Goal: Task Accomplishment & Management: Manage account settings

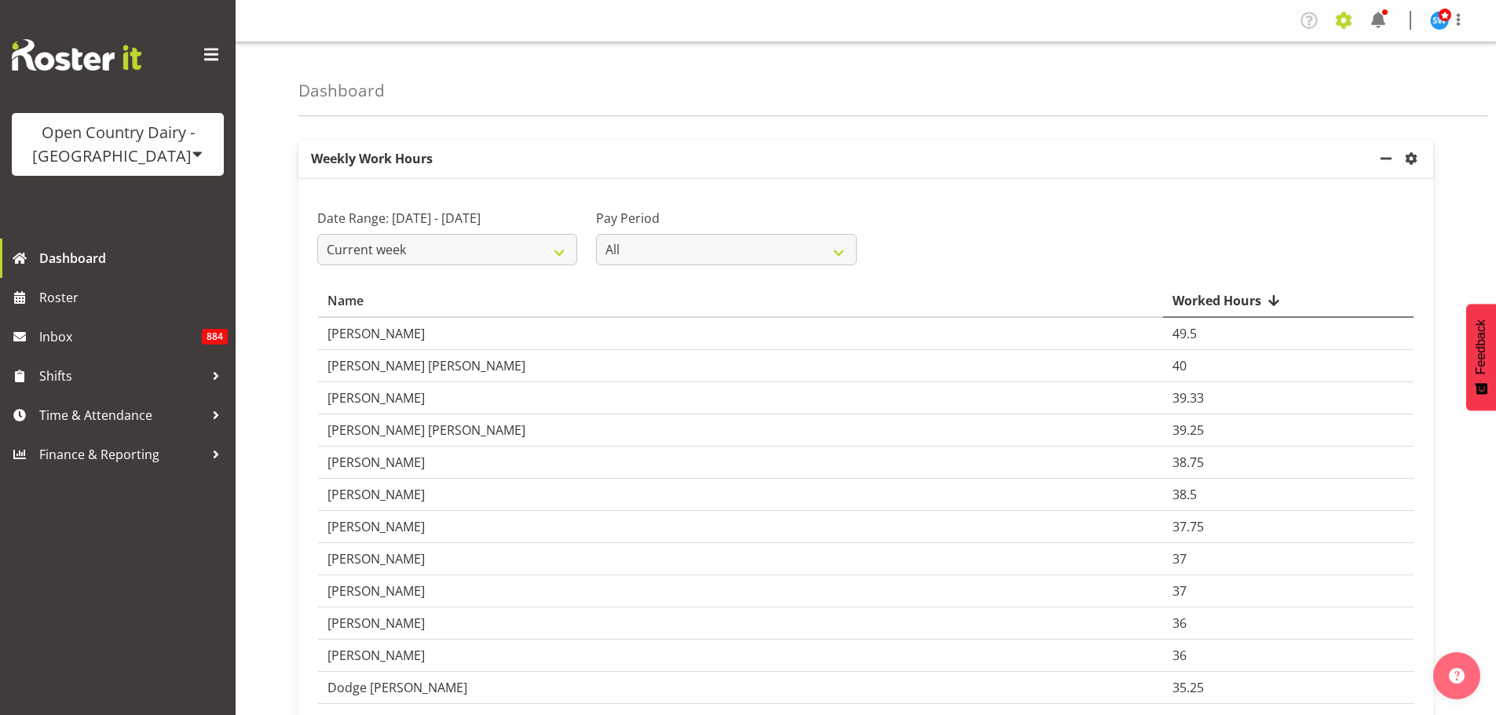
click at [1344, 26] on span at bounding box center [1343, 20] width 25 height 25
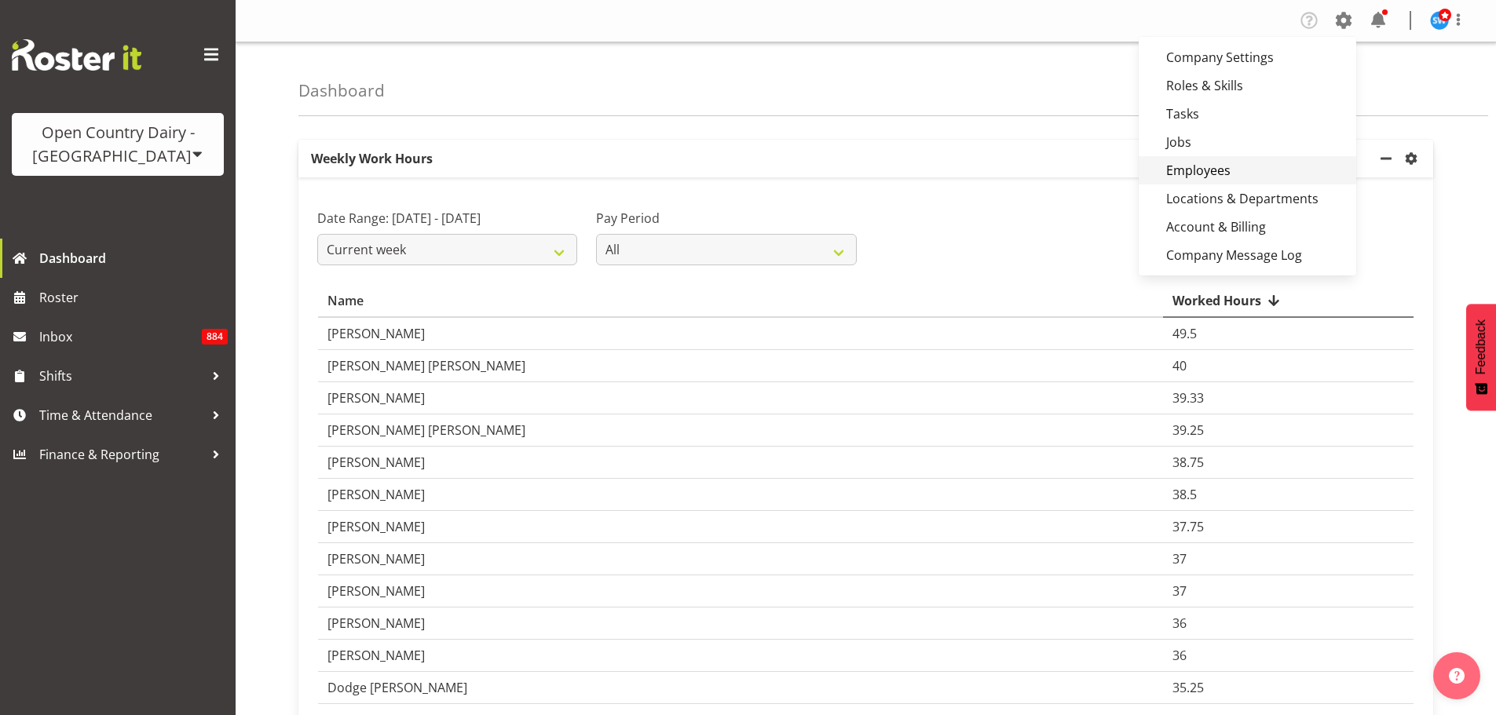
click at [1246, 168] on link "Employees" at bounding box center [1246, 170] width 217 height 28
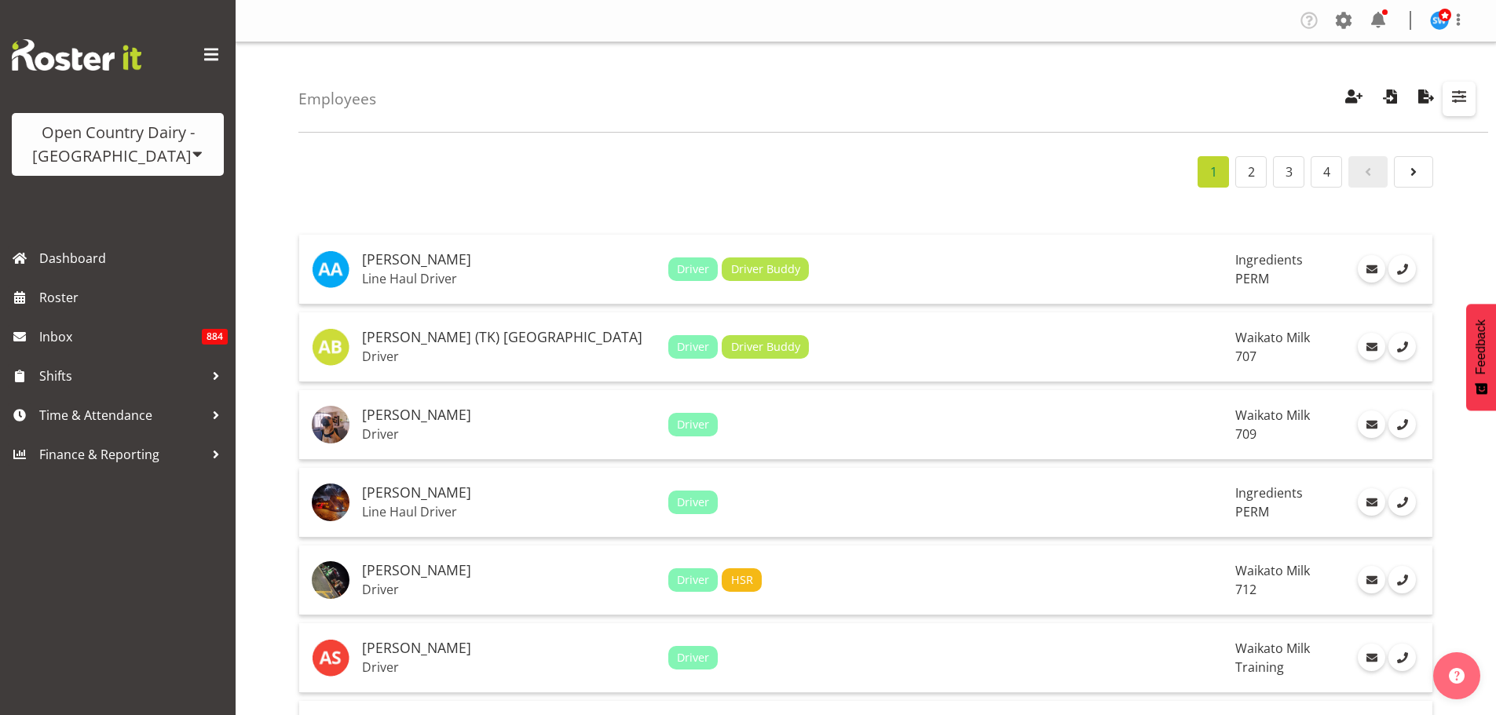
click at [1455, 97] on span "button" at bounding box center [1458, 96] width 20 height 20
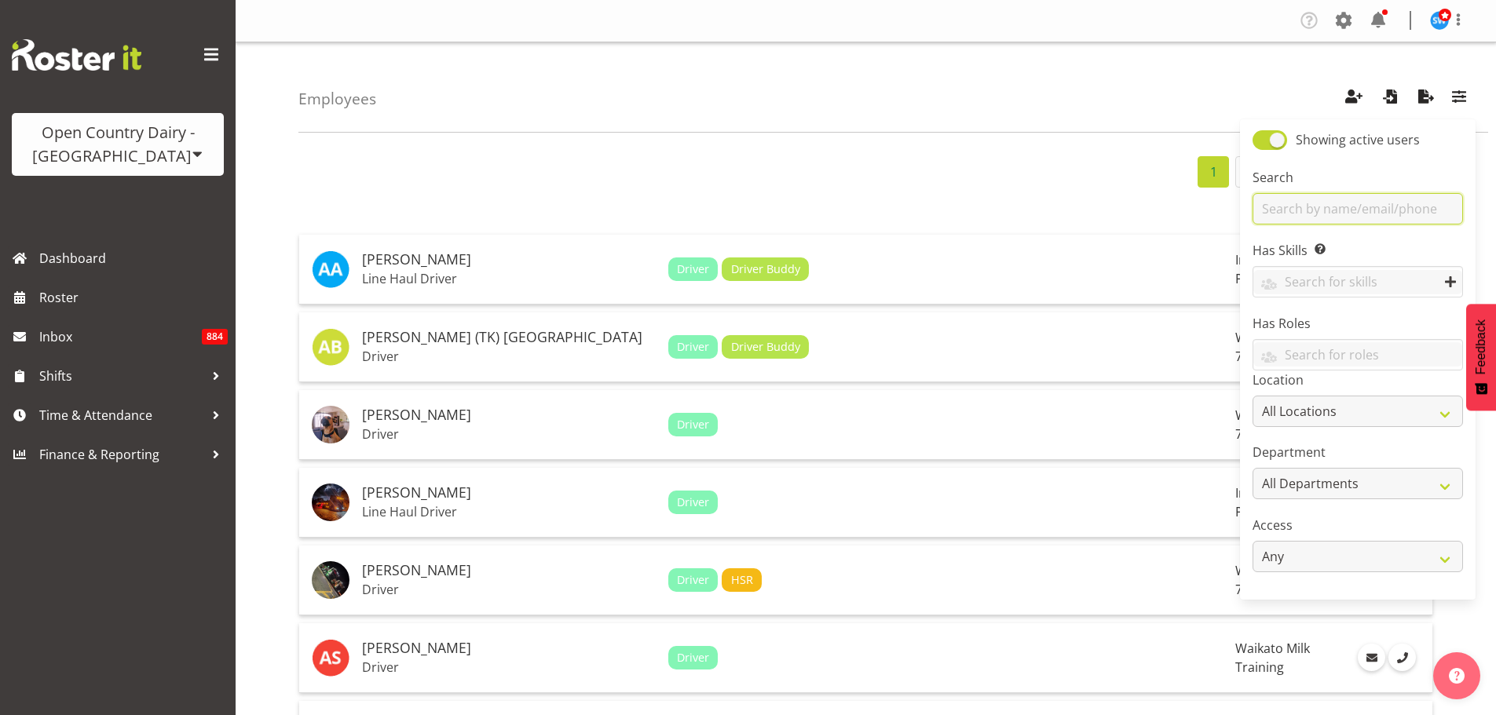
click at [1366, 210] on input "text" at bounding box center [1357, 208] width 210 height 31
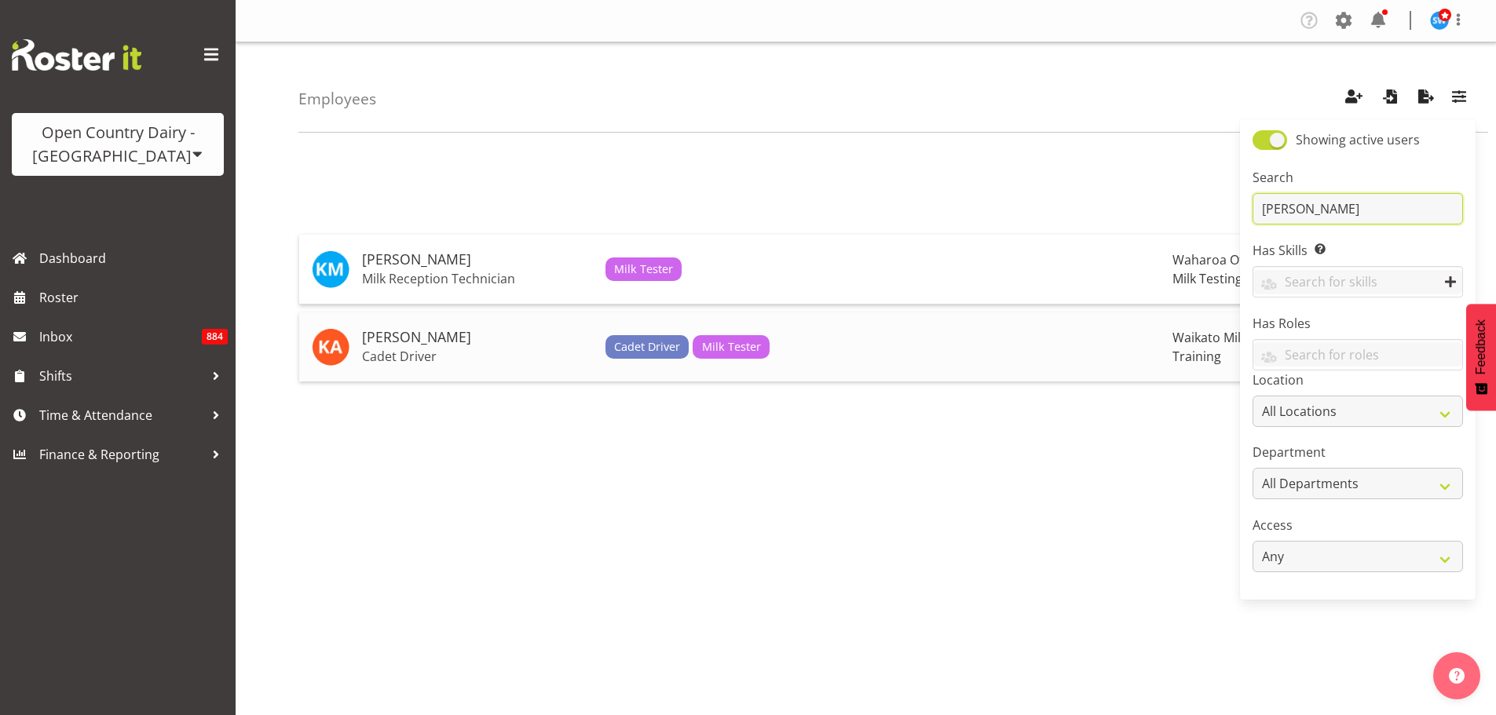
type input "kim"
click at [463, 342] on h5 "Kimberley-Rose Adams" at bounding box center [477, 338] width 231 height 16
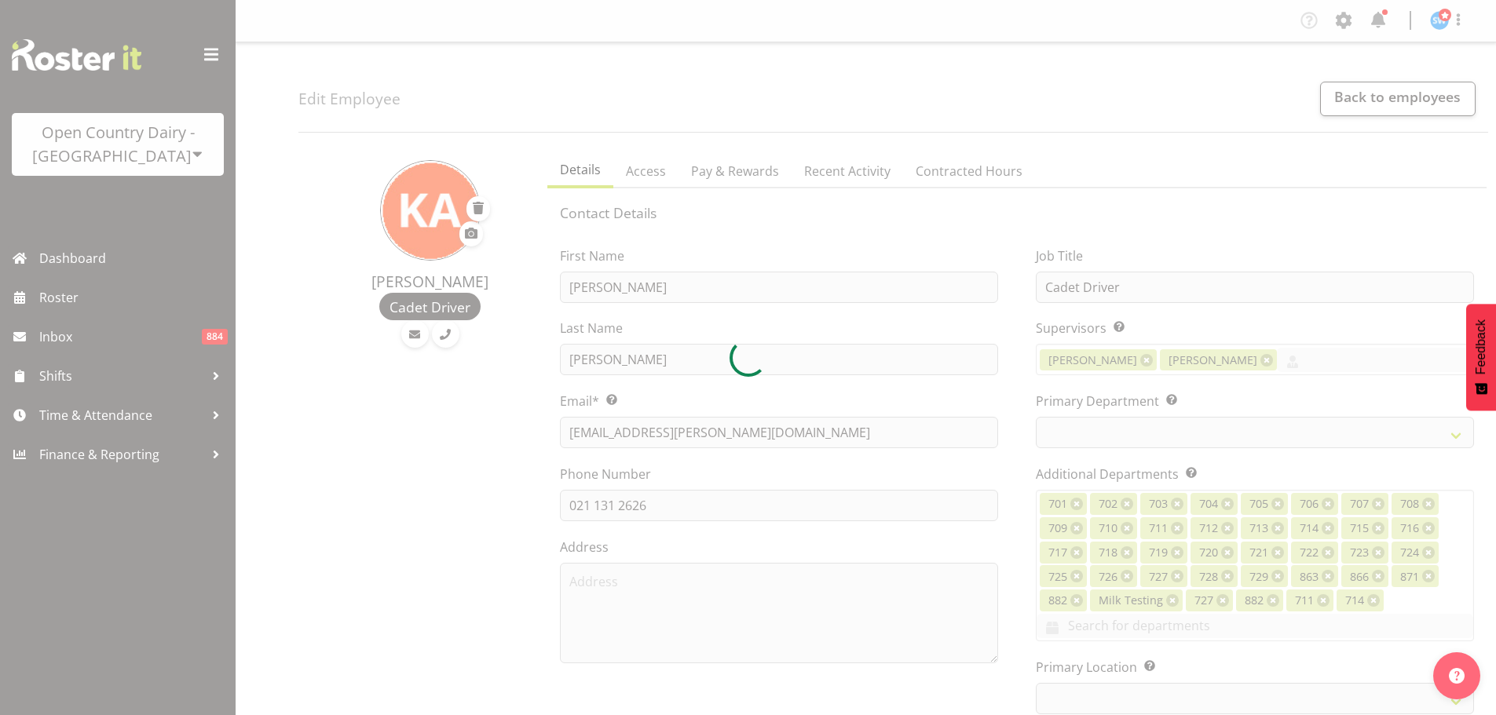
select select "TimelineWeek"
select select
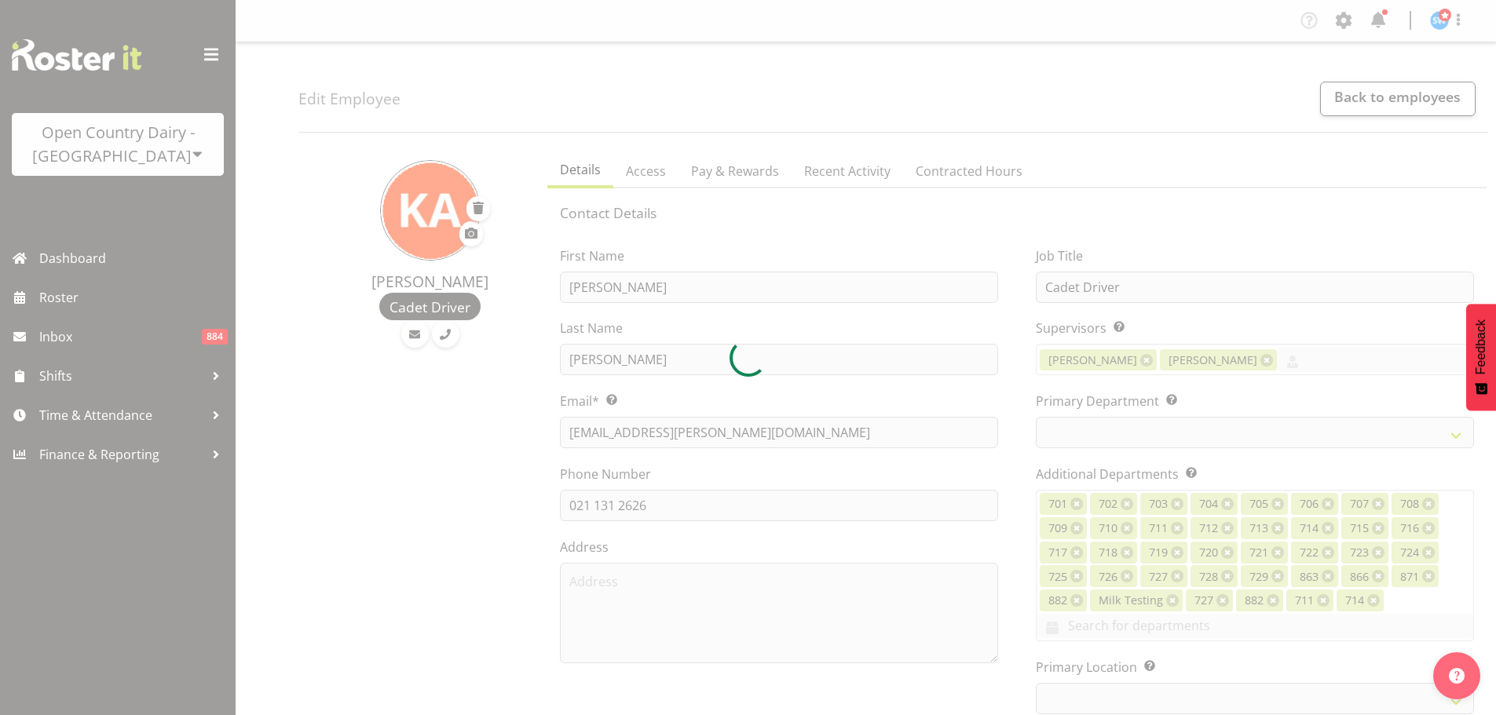
select select
select select "1054"
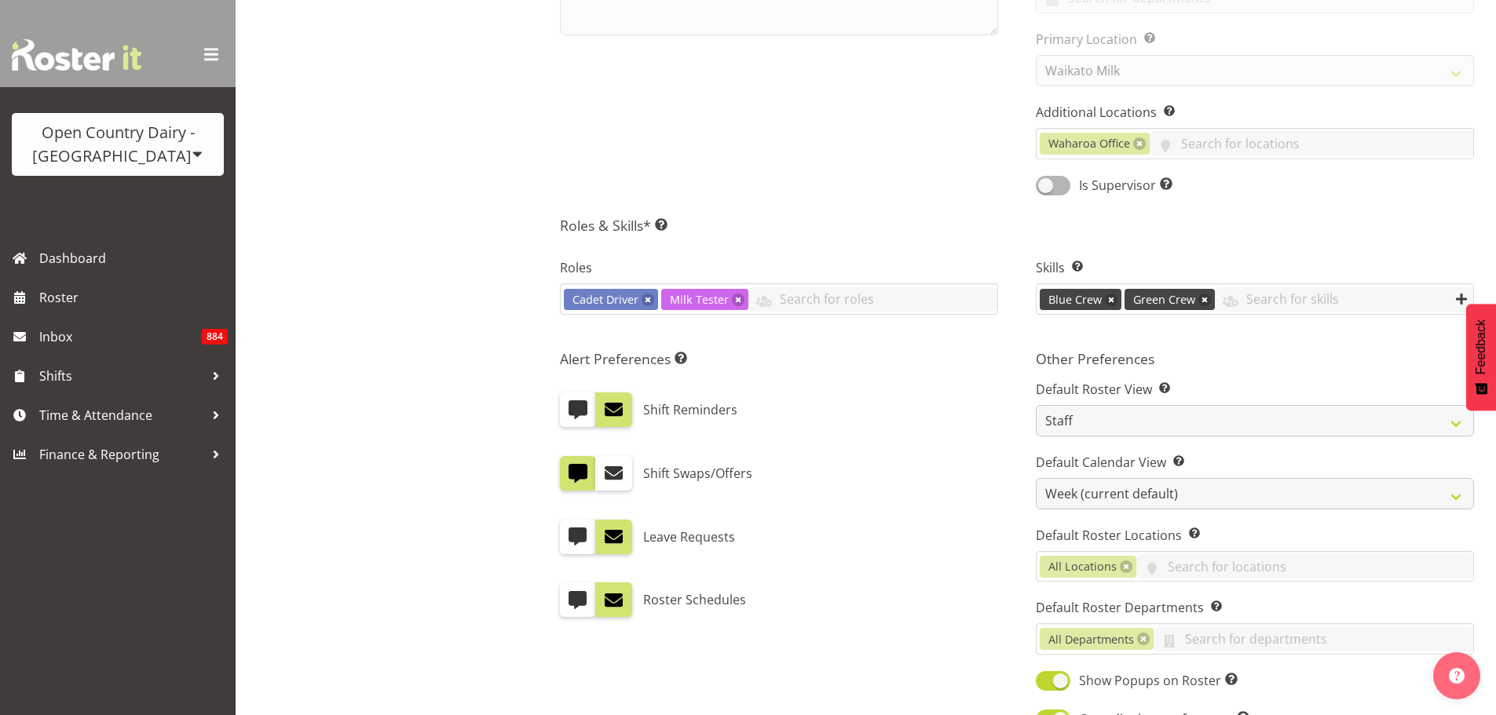
select select "763"
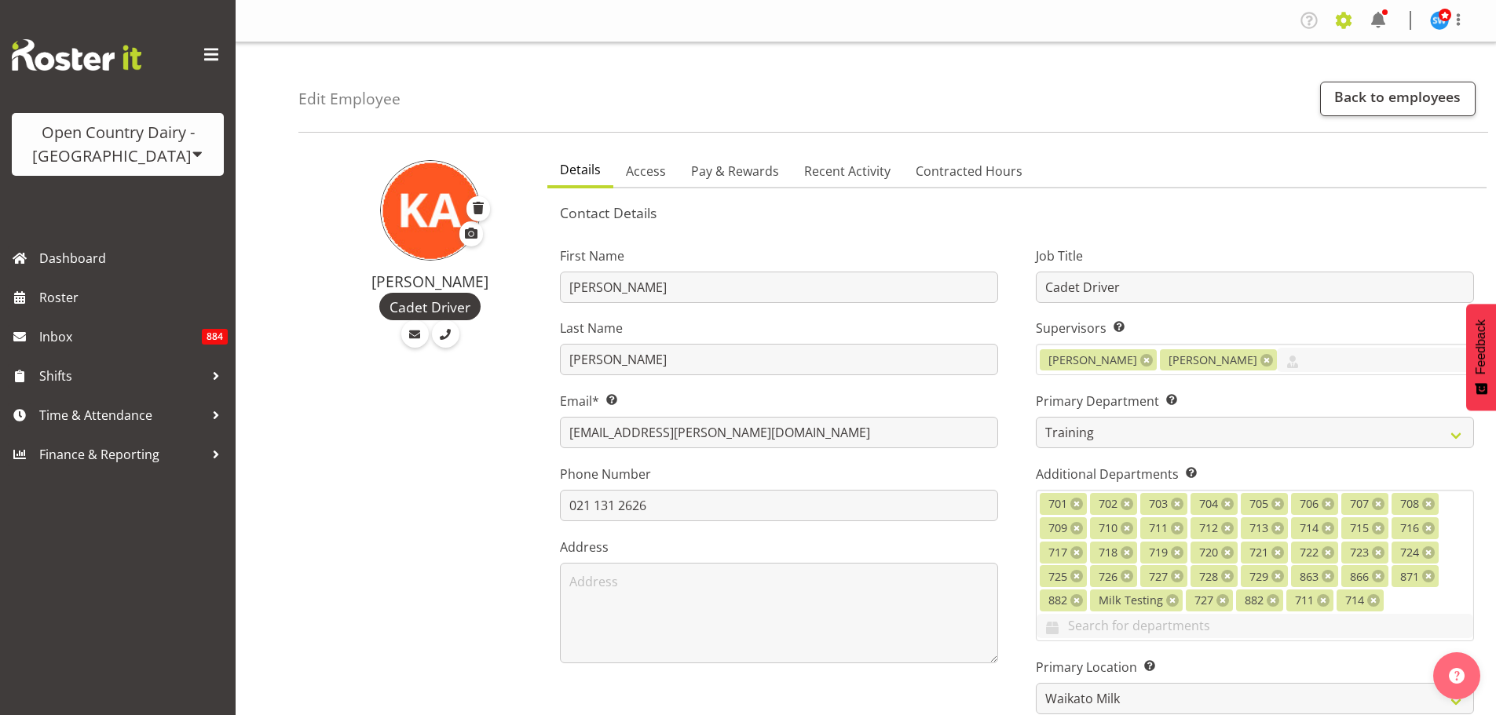
click at [1350, 22] on span at bounding box center [1343, 20] width 25 height 25
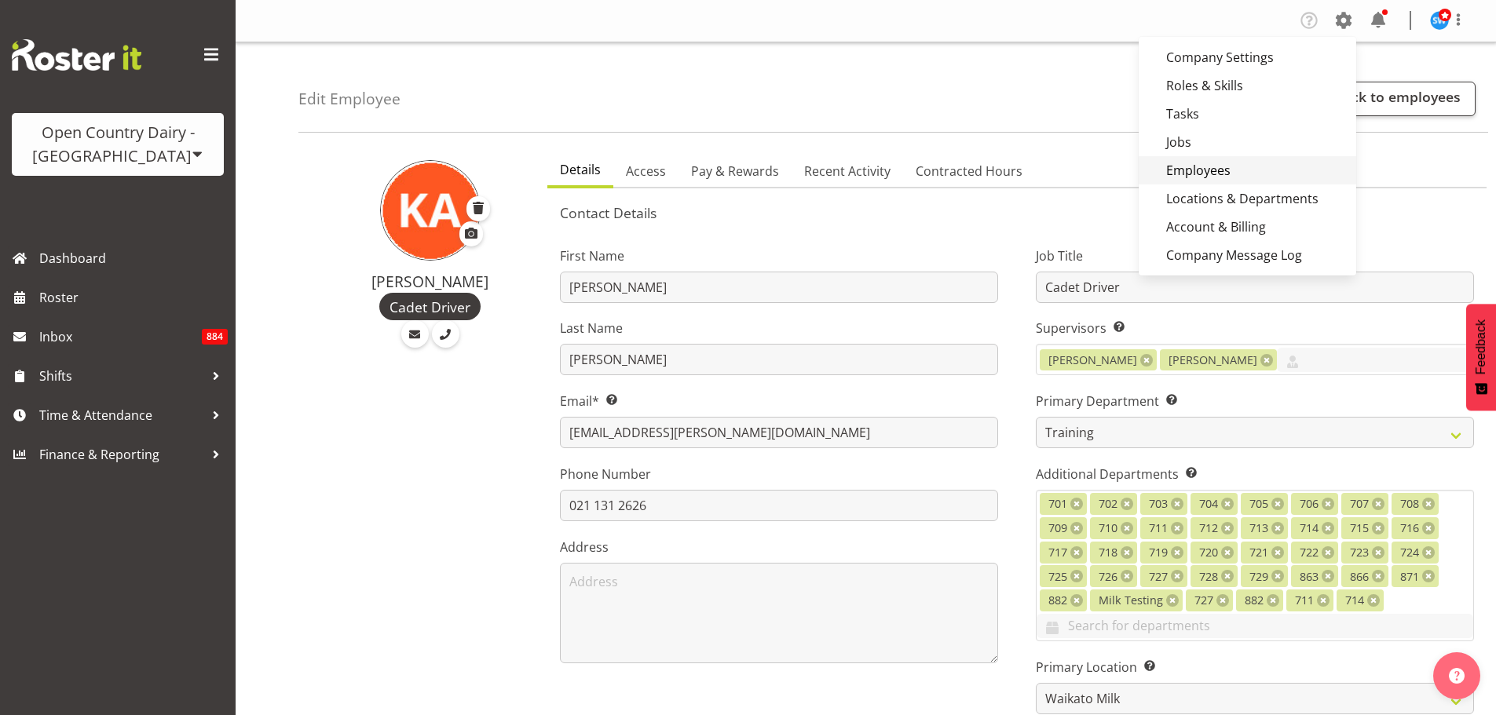
click at [1226, 166] on link "Employees" at bounding box center [1246, 170] width 217 height 28
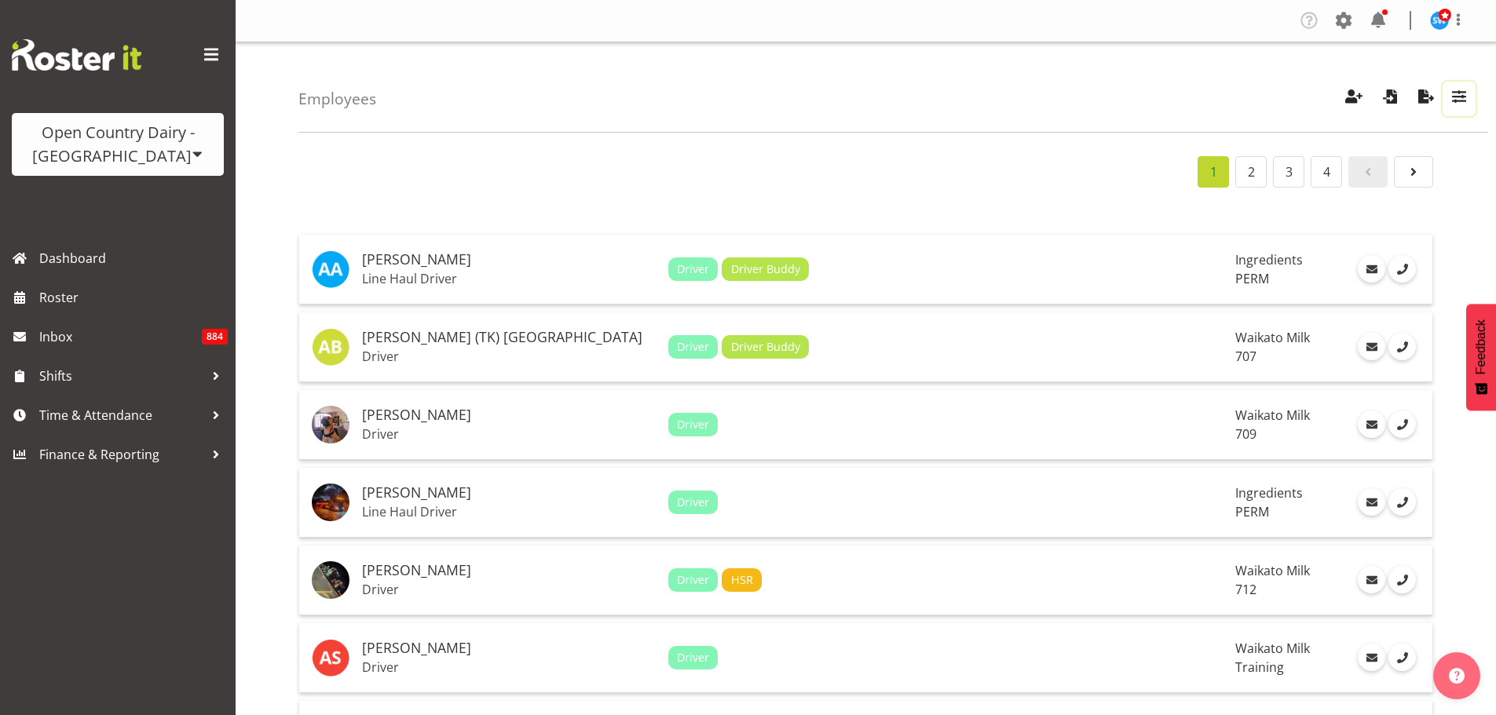
drag, startPoint x: 1466, startPoint y: 96, endPoint x: 1450, endPoint y: 133, distance: 40.1
click at [1467, 97] on span "button" at bounding box center [1458, 96] width 20 height 20
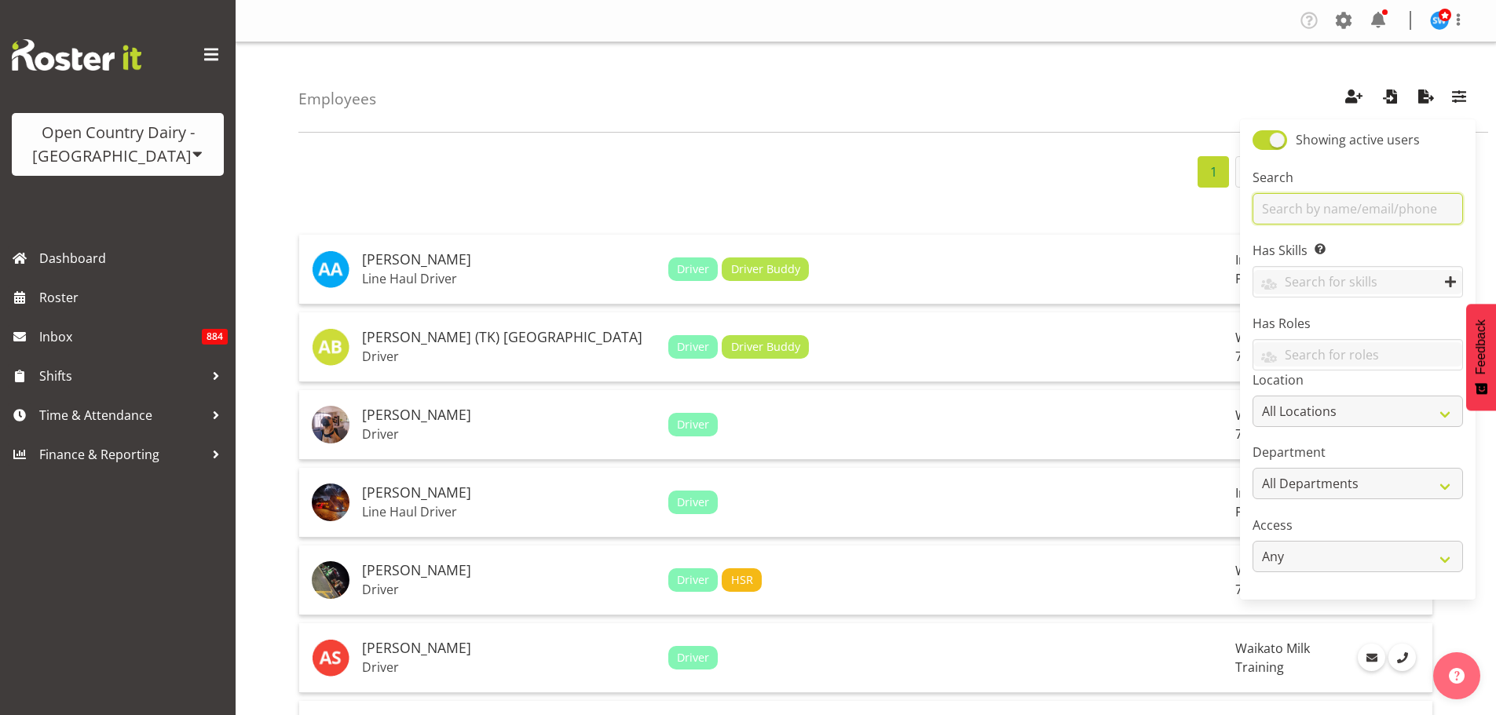
click at [1399, 210] on input "text" at bounding box center [1357, 208] width 210 height 31
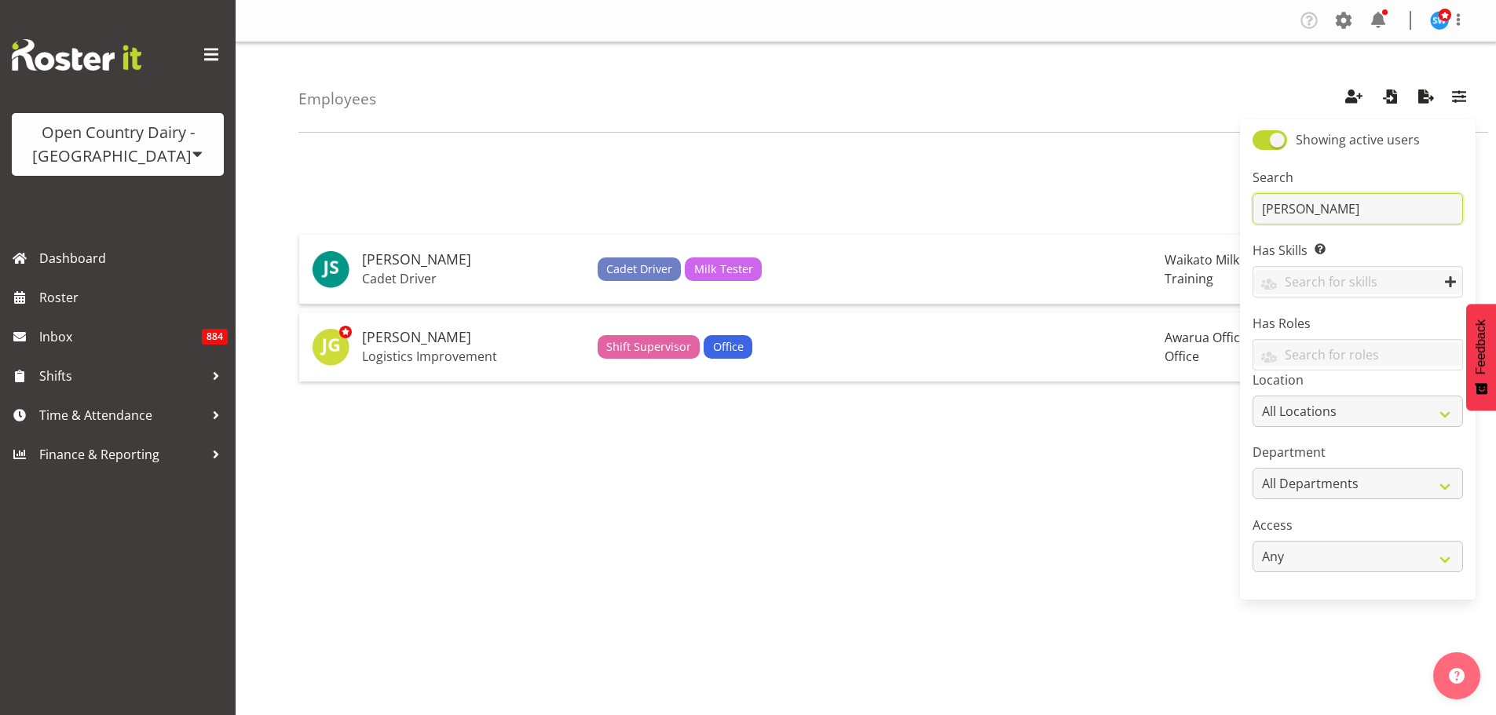
type input "jess"
click at [531, 457] on div "1 Jesse Simpson Cadet Driver Cadet Driver Milk Tester Waikato Milk Training Jes…" at bounding box center [896, 458] width 1197 height 628
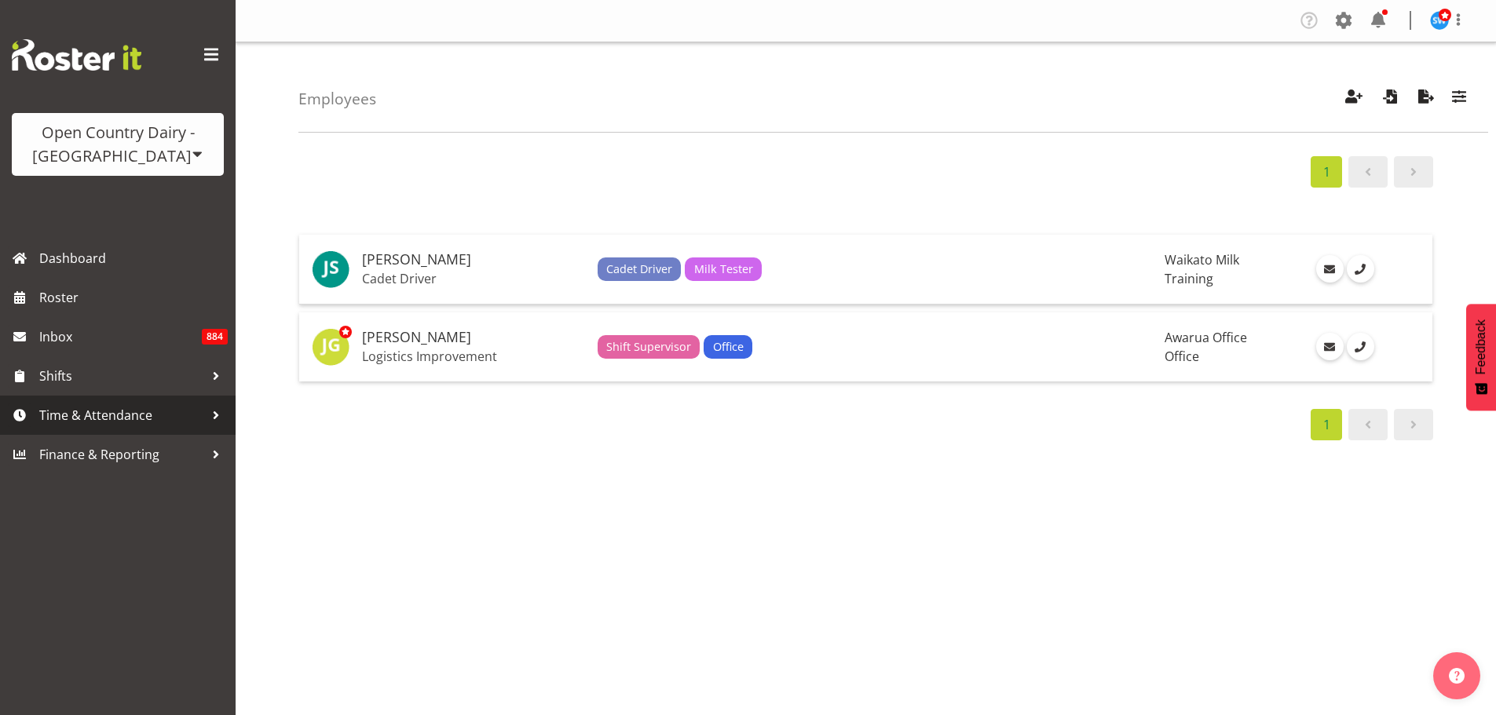
click at [84, 401] on link "Time & Attendance" at bounding box center [118, 415] width 236 height 39
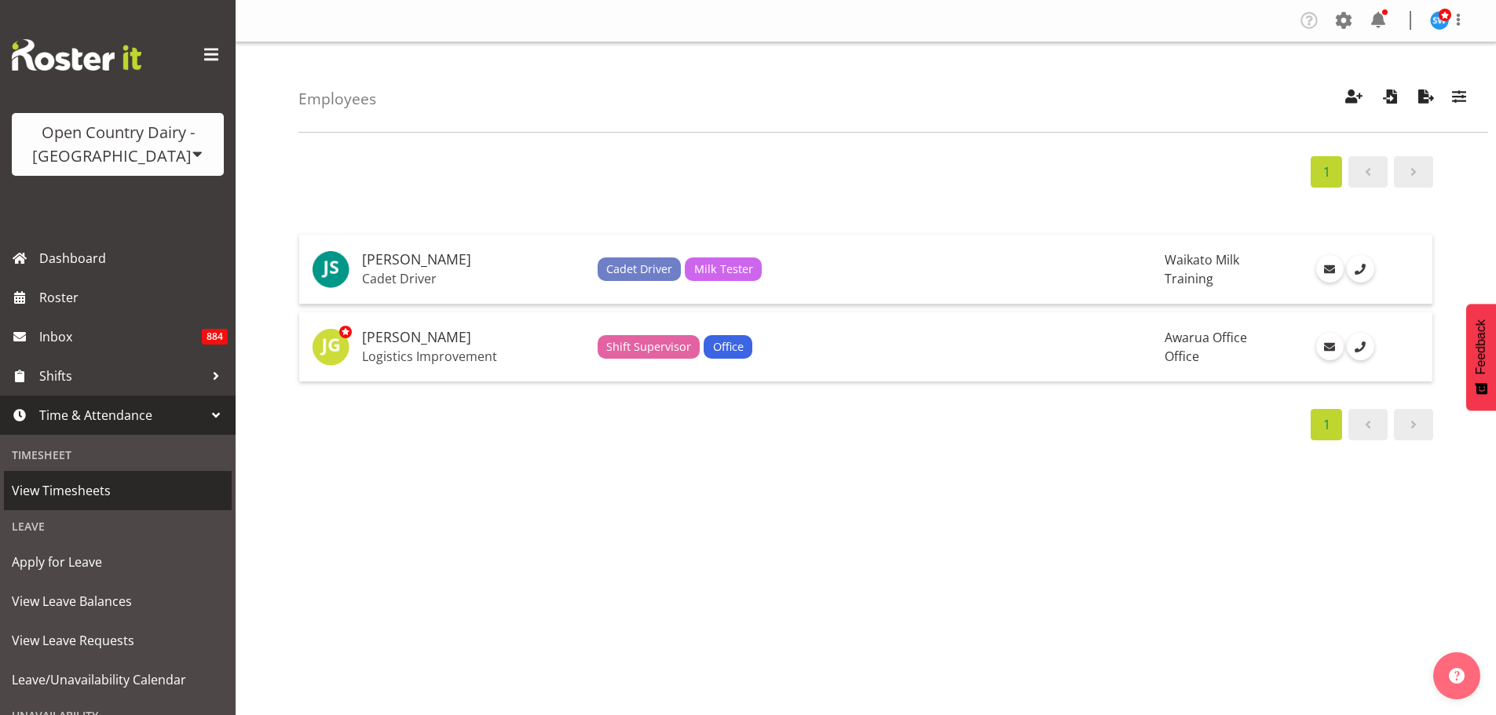
click at [89, 484] on span "View Timesheets" at bounding box center [118, 491] width 212 height 24
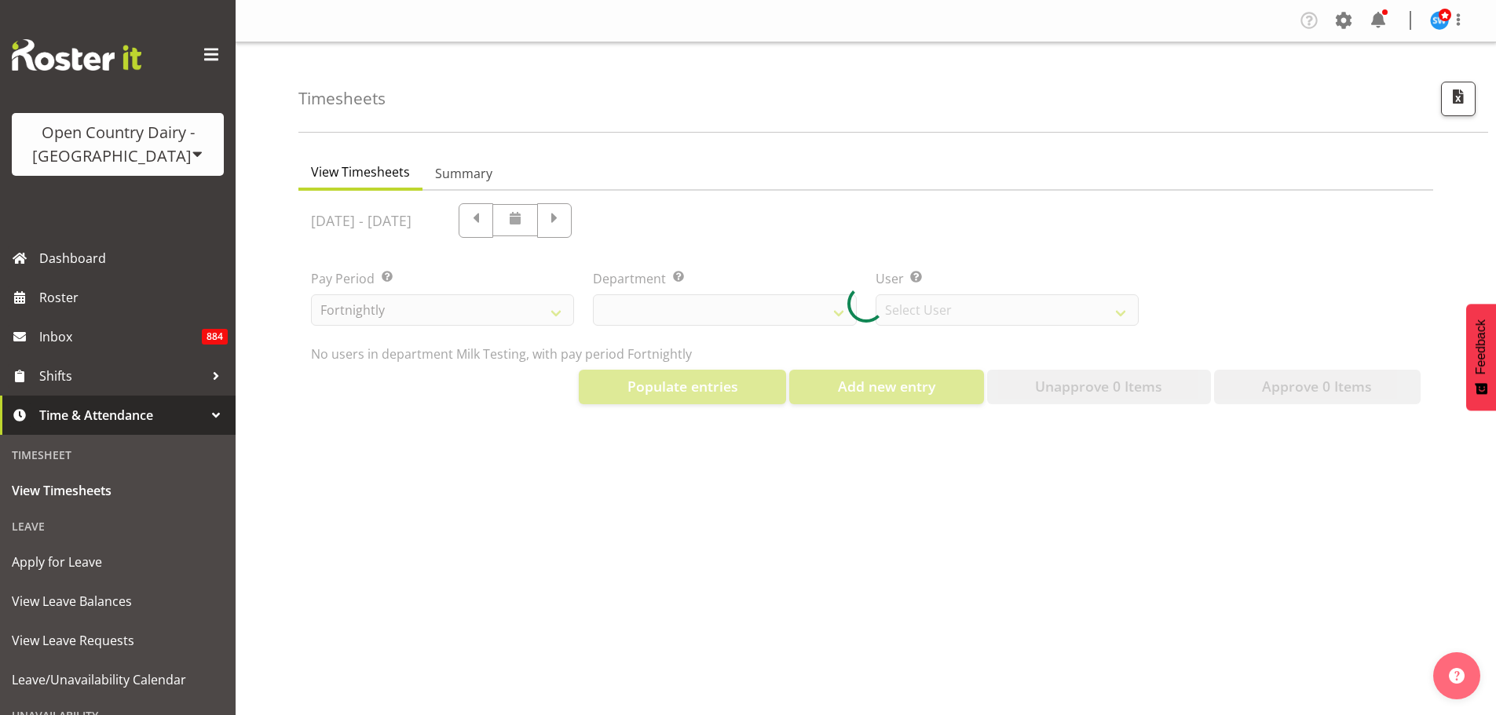
select select "733"
select select "7414"
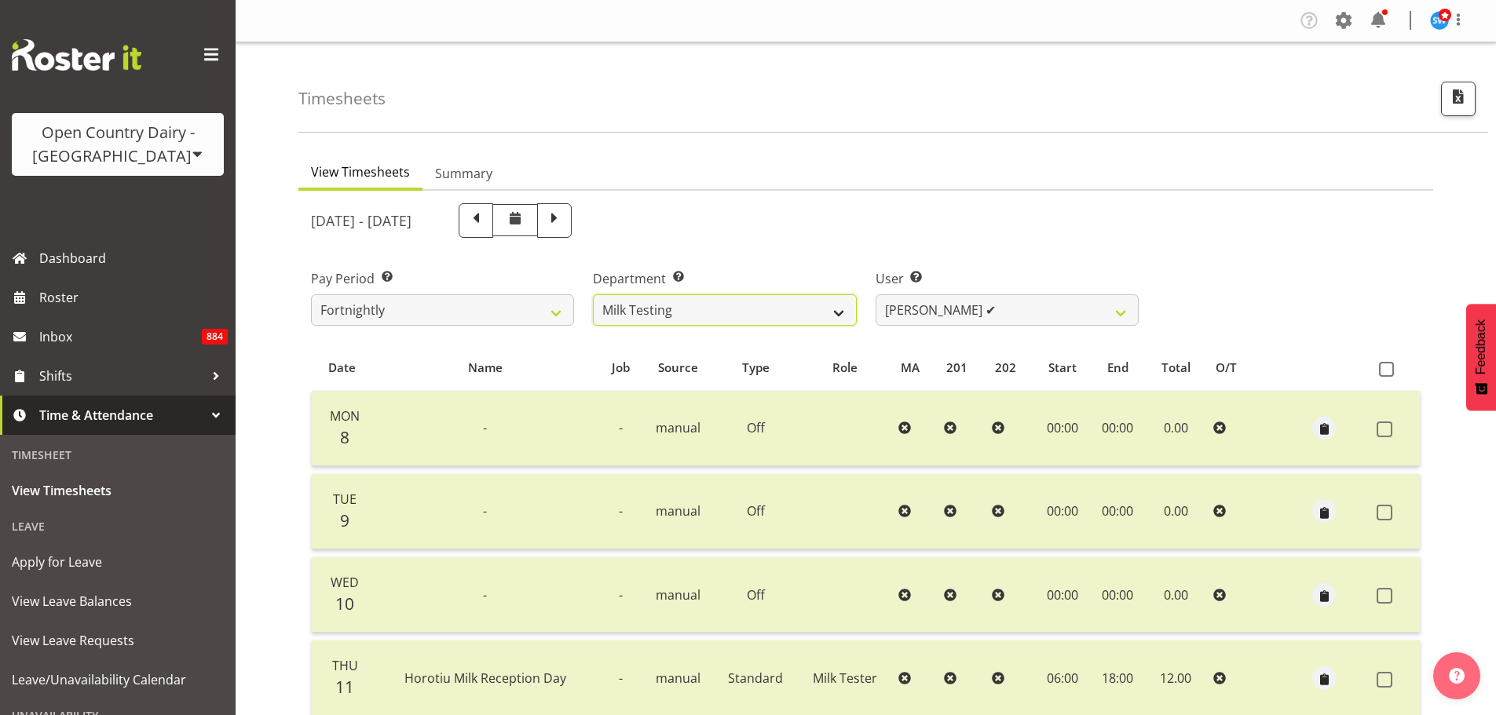
click at [833, 310] on select "701 702 703 704 705 706 707 708 709 710 711 712 713 714 715 716 717 718 719 720" at bounding box center [724, 309] width 263 height 31
select select "874"
click at [593, 294] on select "701 702 703 704 705 706 707 708 709 710 711 712 713 714 715 716 717 718 719 720" at bounding box center [724, 309] width 263 height 31
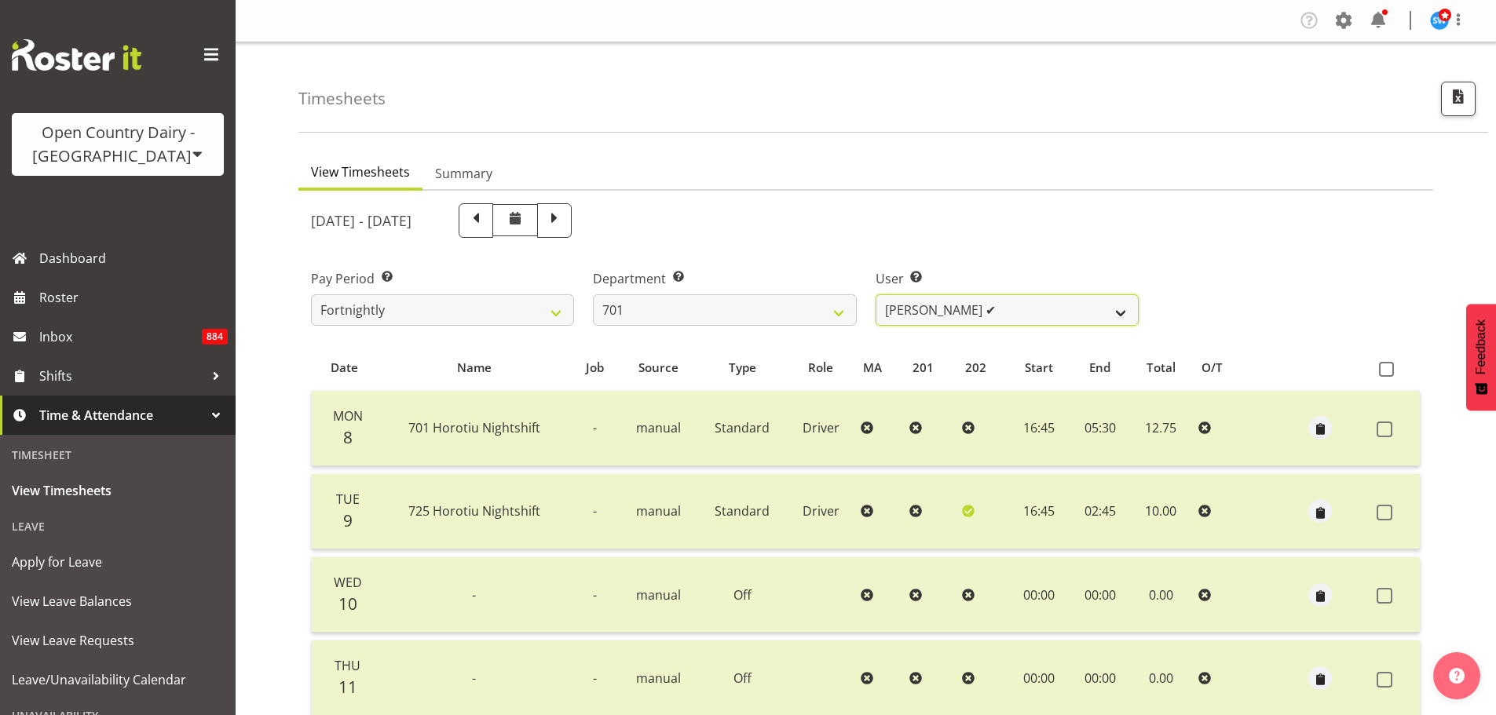
click at [1123, 314] on select "[PERSON_NAME] ✔ [PERSON_NAME] ✔ [PERSON_NAME] ✔ [PERSON_NAME] ✔" at bounding box center [1006, 309] width 263 height 31
select select "8383"
click at [875, 294] on select "[PERSON_NAME] ✔ [PERSON_NAME] ✔ [PERSON_NAME] ✔ [PERSON_NAME] ✔" at bounding box center [1006, 309] width 263 height 31
click at [486, 228] on span at bounding box center [476, 219] width 20 height 20
select select
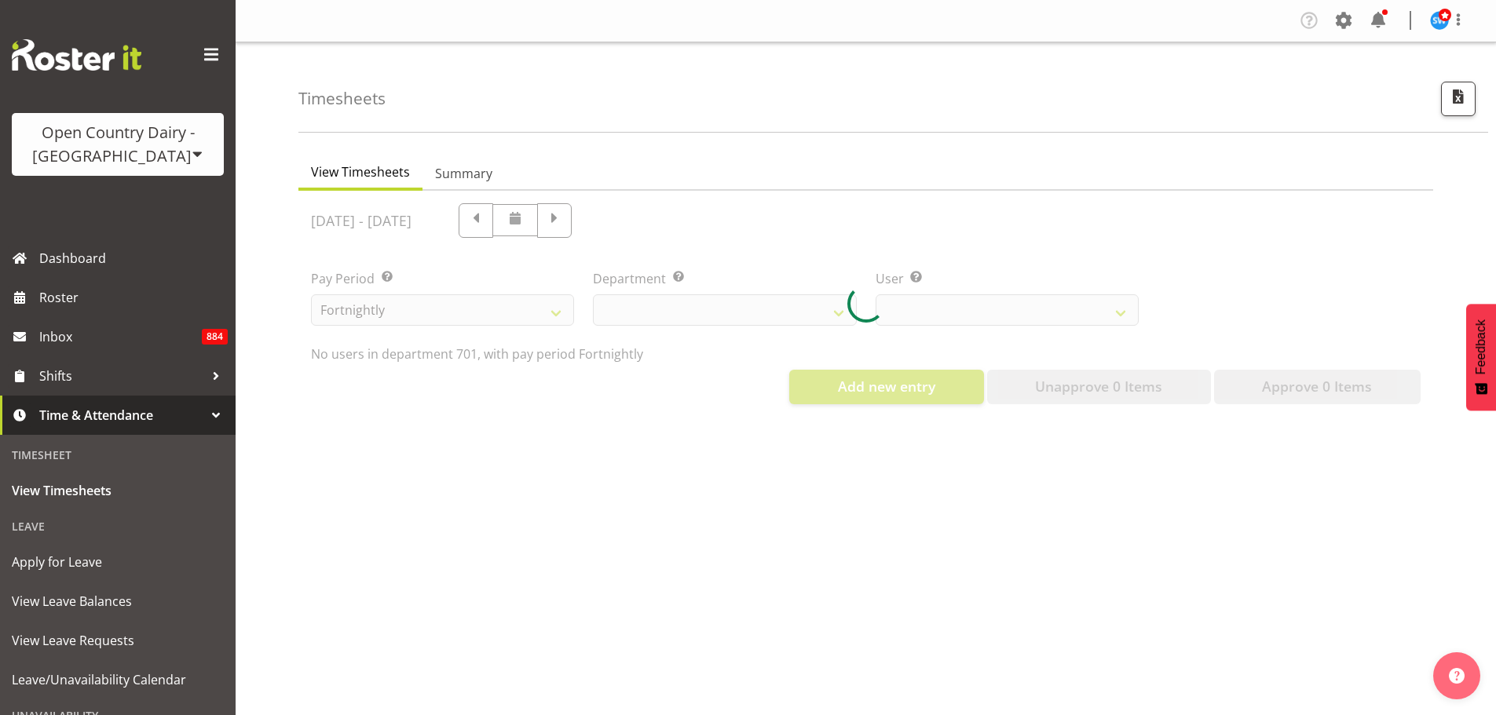
select select "8383"
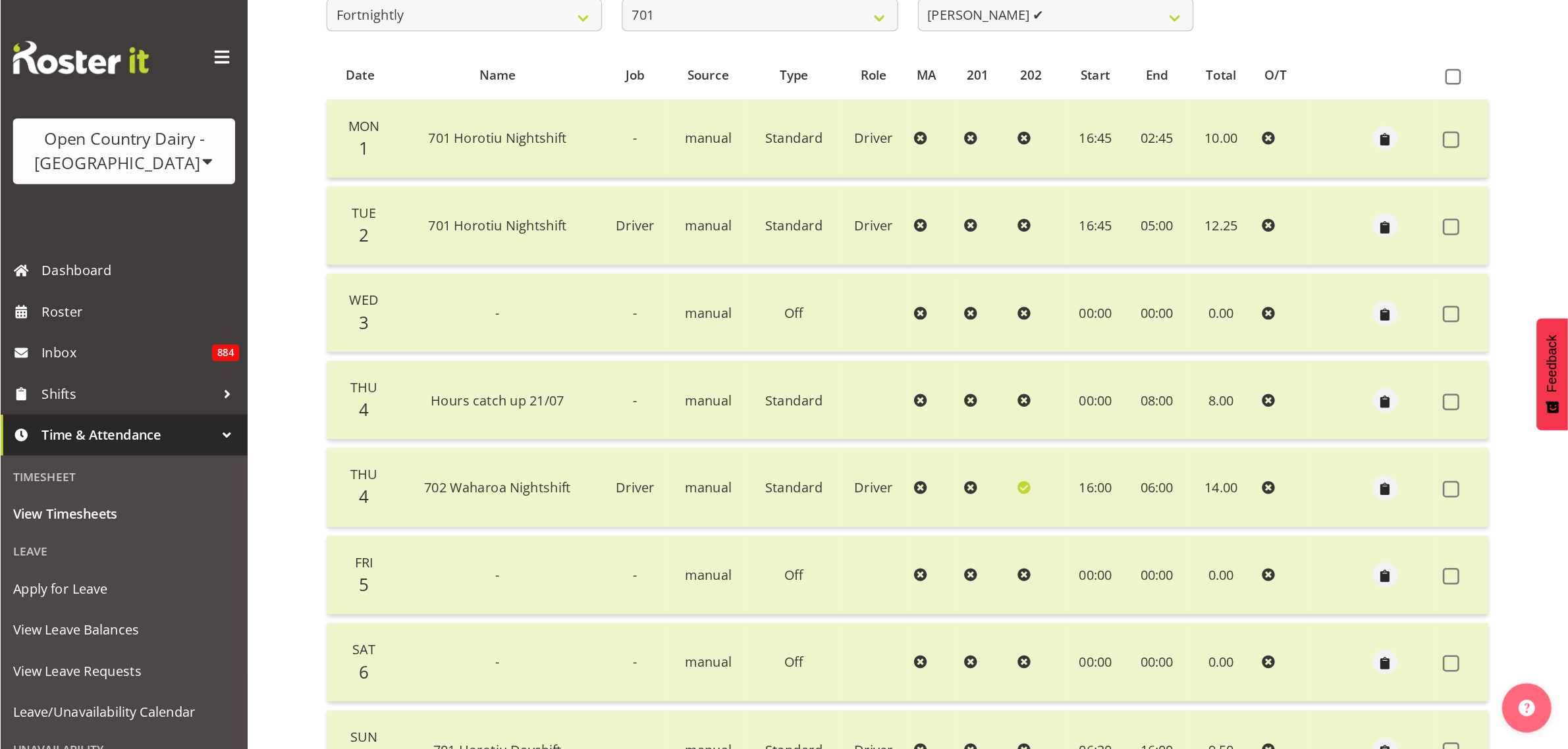
scroll to position [198, 0]
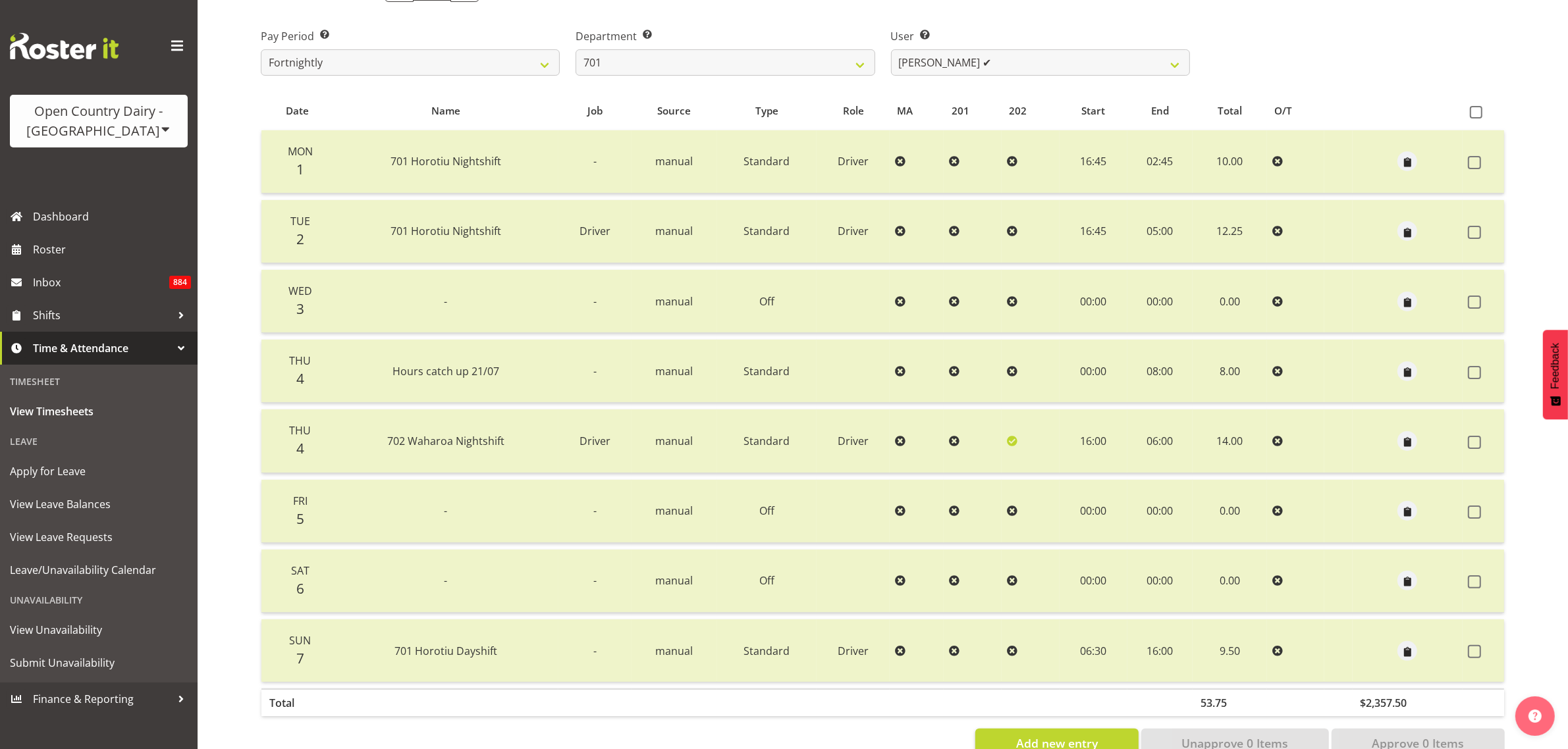
drag, startPoint x: 1215, startPoint y: 0, endPoint x: 1273, endPoint y: 54, distance: 79.2
click at [1254, 54] on div "Pay Period Select which pay period you would like to view. Fortnightly Departme…" at bounding box center [883, 47] width 1260 height 74
